Goal: Information Seeking & Learning: Understand process/instructions

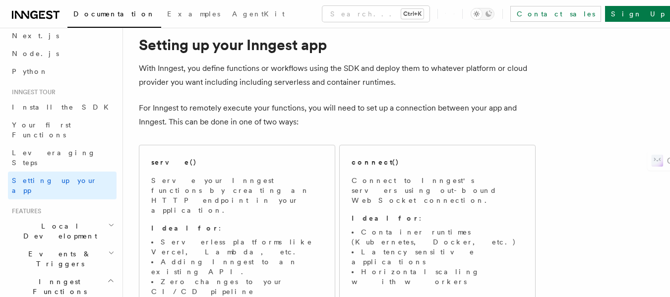
scroll to position [29, 0]
click at [270, 194] on p "Serve your Inngest functions by creating an HTTP endpoint in your application." at bounding box center [236, 196] width 171 height 40
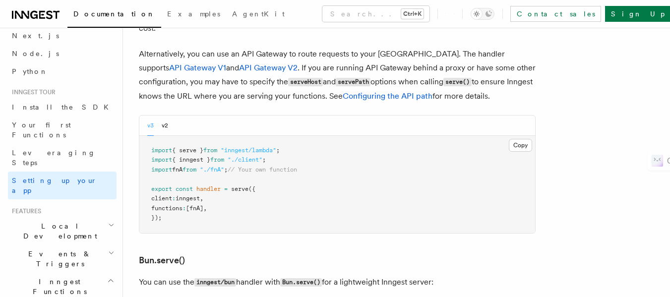
scroll to position [1098, 0]
click at [66, 144] on link "Leveraging Steps" at bounding box center [62, 158] width 109 height 28
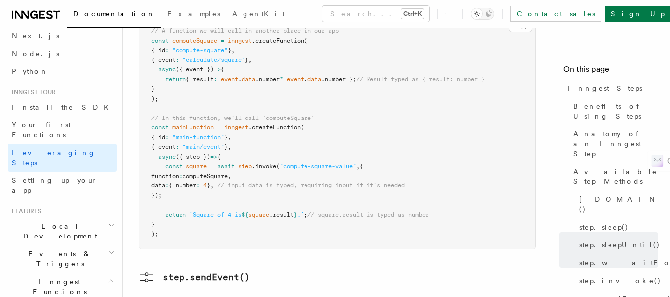
scroll to position [1903, 0]
click at [379, 99] on pre "// A function we will call in another place in our app const computeSquare = in…" at bounding box center [337, 132] width 396 height 232
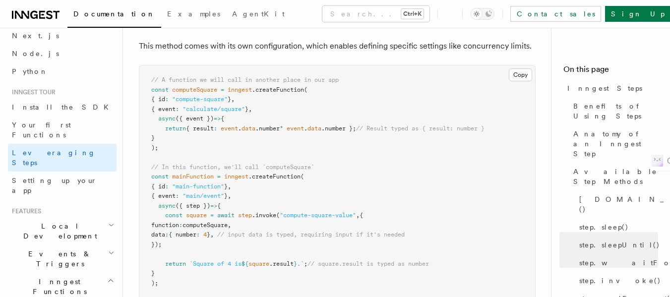
scroll to position [1854, 0]
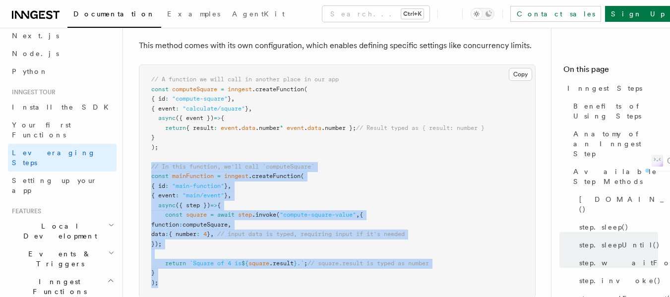
drag, startPoint x: 162, startPoint y: 214, endPoint x: 137, endPoint y: 95, distance: 120.9
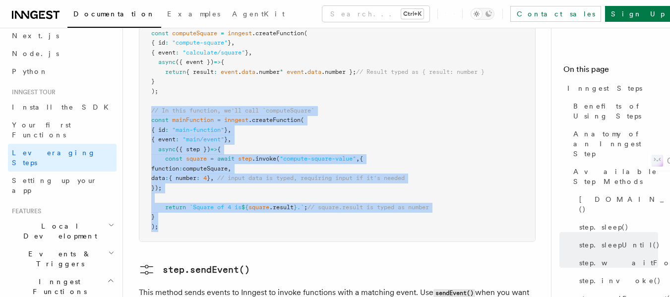
scroll to position [1910, 0]
click at [315, 156] on span ""compute-square-value"" at bounding box center [318, 159] width 76 height 7
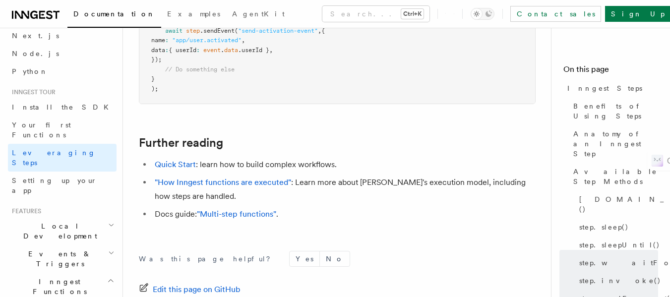
scroll to position [2269, 0]
click at [65, 130] on link "Your first Functions" at bounding box center [62, 130] width 109 height 28
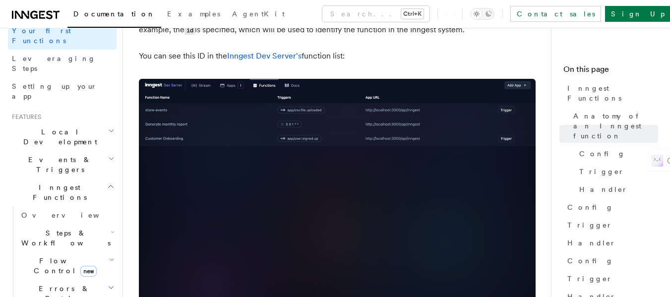
scroll to position [139, 0]
click at [53, 228] on span "Steps & Workflows" at bounding box center [63, 238] width 93 height 20
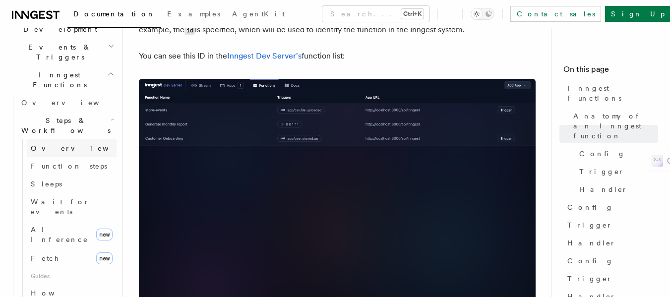
scroll to position [251, 0]
click at [58, 221] on link "AI Inference new" at bounding box center [72, 235] width 90 height 28
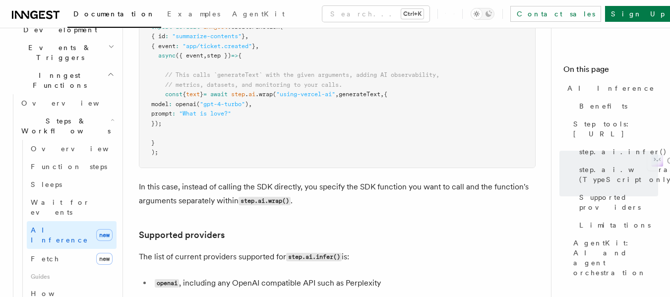
scroll to position [1124, 0]
click at [58, 226] on span "AI Inference" at bounding box center [59, 235] width 57 height 18
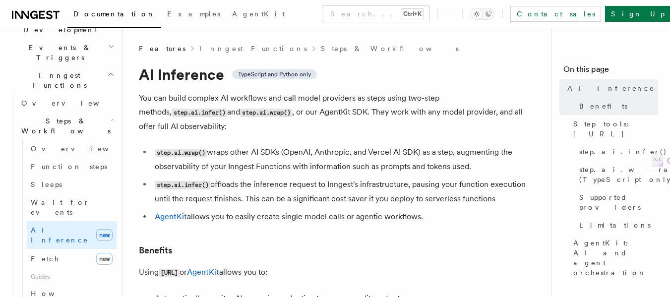
click at [167, 181] on code "step.ai.infer()" at bounding box center [183, 185] width 56 height 8
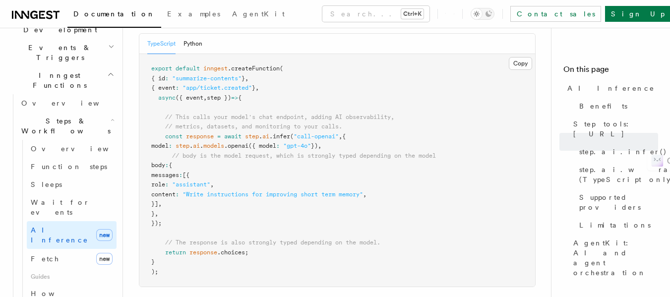
scroll to position [593, 0]
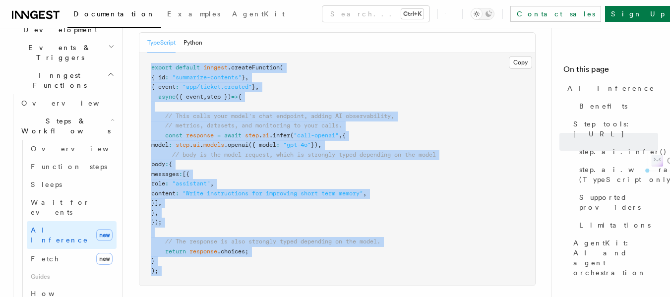
drag, startPoint x: 151, startPoint y: 53, endPoint x: 200, endPoint y: 272, distance: 223.9
click at [200, 272] on pre "export default inngest .createFunction ( { id : "summarize-contents" } , { even…" at bounding box center [337, 169] width 396 height 232
copy code "export default inngest .createFunction ( { id : "summarize-contents" } , { even…"
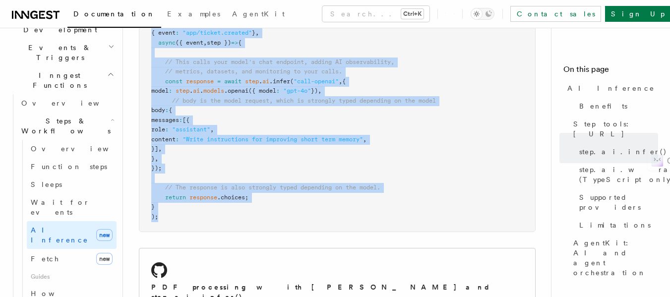
scroll to position [646, 0]
click at [193, 192] on pre "export default inngest .createFunction ( { id : "summarize-contents" } , { even…" at bounding box center [337, 116] width 396 height 232
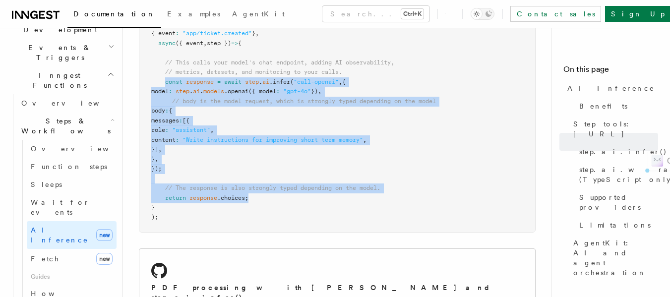
drag, startPoint x: 251, startPoint y: 185, endPoint x: 165, endPoint y: 66, distance: 146.5
click at [165, 66] on pre "export default inngest .createFunction ( { id : "summarize-contents" } , { even…" at bounding box center [337, 116] width 396 height 232
copy code "const response = await step . ai .infer ( "call-openai" , { model : step . ai .…"
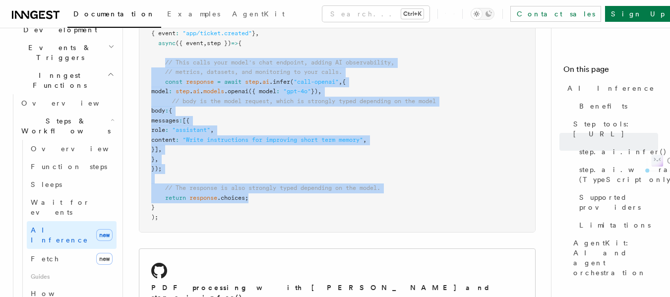
click at [167, 59] on span "// This calls your model's chat endpoint, adding AI observability," at bounding box center [279, 62] width 229 height 7
copy code "// This calls your model's chat endpoint, adding AI observability, // metrics, …"
